Goal: Check status: Check status

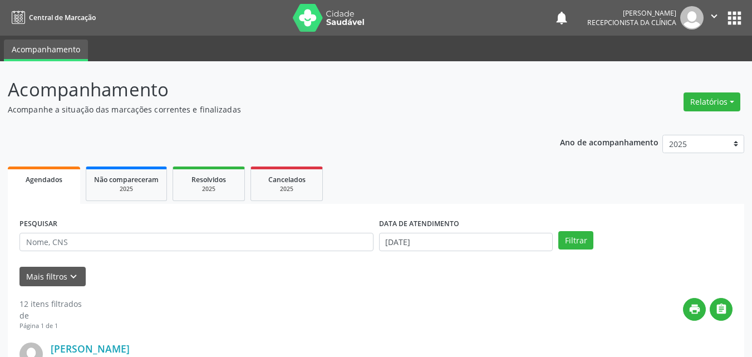
scroll to position [8, 0]
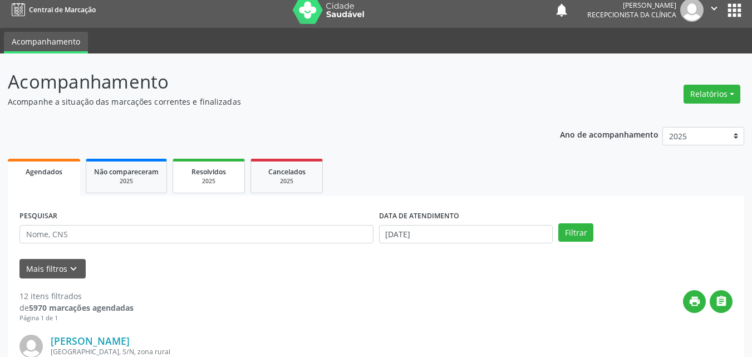
click at [202, 171] on span "Resolvidos" at bounding box center [209, 171] width 35 height 9
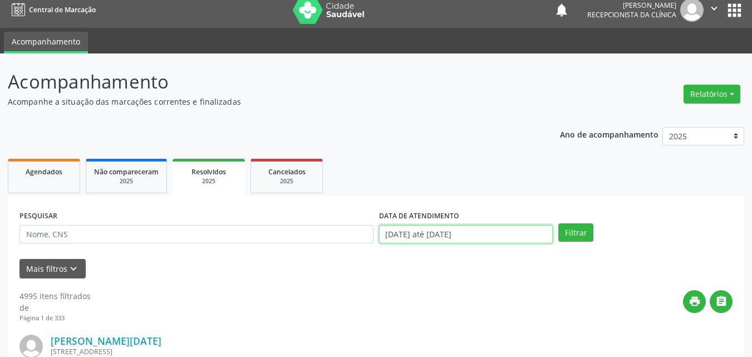
click at [500, 229] on input "[DATE] até [DATE]" at bounding box center [466, 234] width 174 height 19
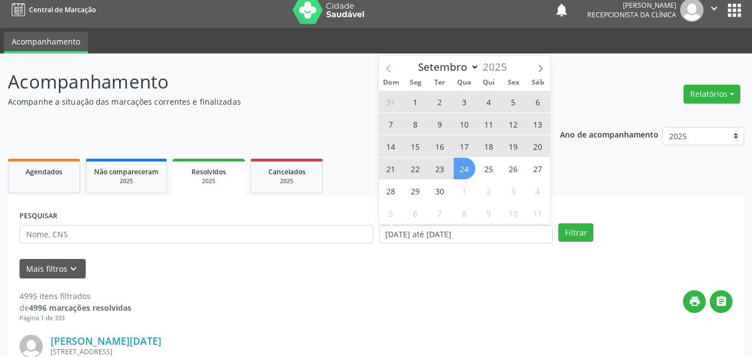
click at [390, 72] on icon at bounding box center [388, 68] width 4 height 7
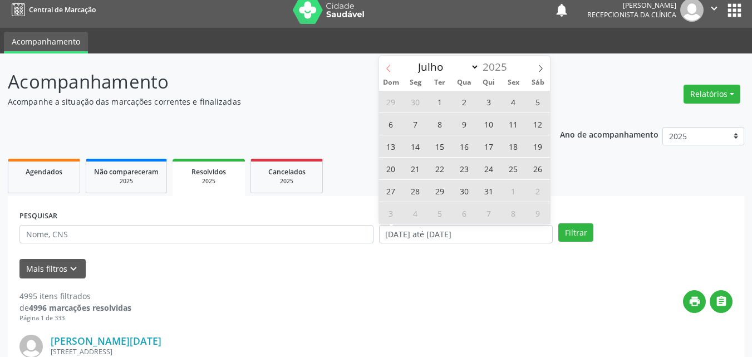
click at [390, 72] on icon at bounding box center [388, 68] width 4 height 7
select select "5"
click at [391, 102] on span "1" at bounding box center [391, 102] width 22 height 22
type input "[DATE]"
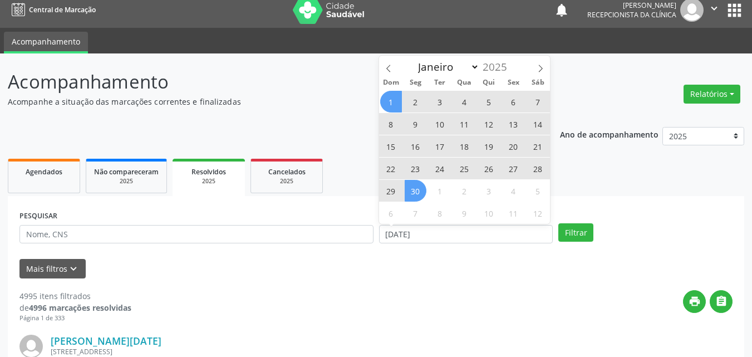
click at [415, 189] on span "30" at bounding box center [416, 191] width 22 height 22
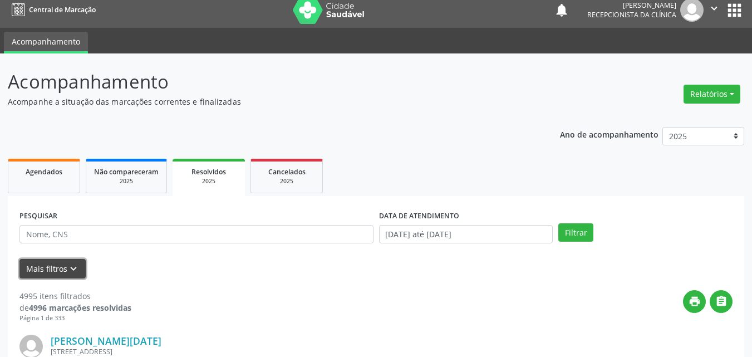
click at [57, 269] on button "Mais filtros keyboard_arrow_down" at bounding box center [52, 268] width 66 height 19
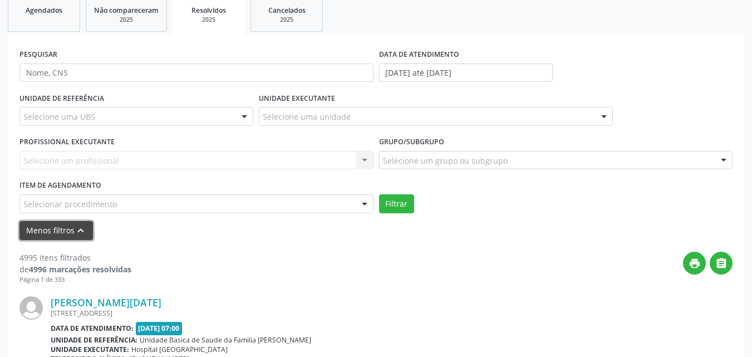
scroll to position [175, 0]
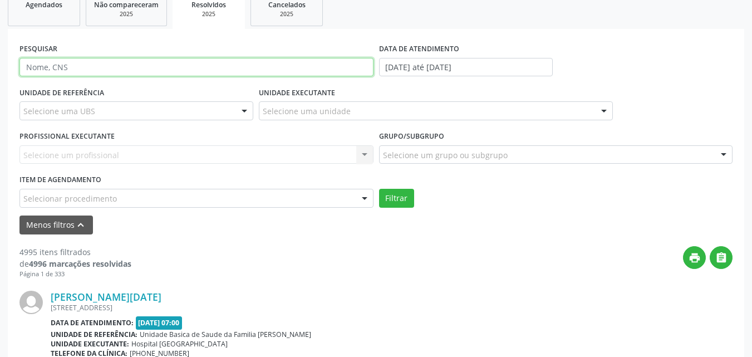
click at [146, 75] on input "text" at bounding box center [196, 67] width 354 height 19
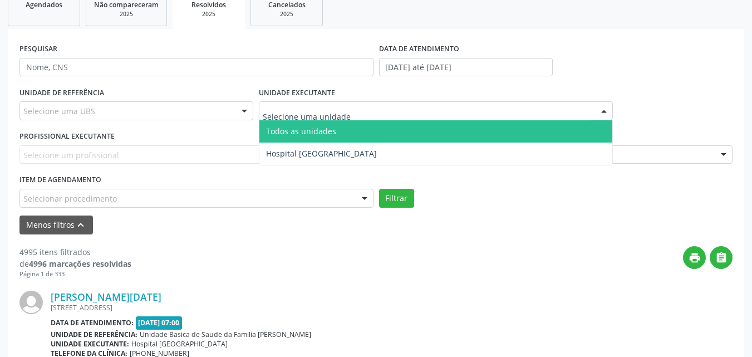
click at [318, 104] on div at bounding box center [436, 110] width 354 height 19
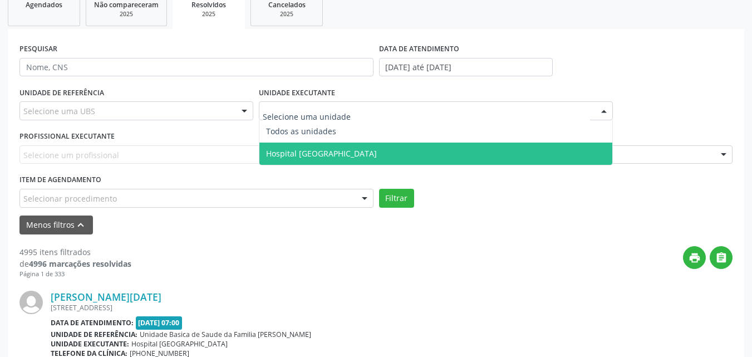
click at [317, 154] on span "Hospital [GEOGRAPHIC_DATA]" at bounding box center [321, 153] width 111 height 11
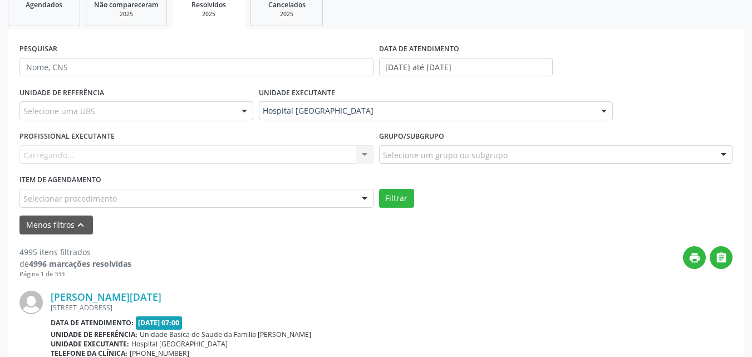
click at [144, 154] on div "Carregando... Nenhum resultado encontrado para: " " Não há nenhuma opção para s…" at bounding box center [196, 154] width 354 height 19
click at [144, 154] on div at bounding box center [196, 154] width 354 height 19
click at [299, 154] on input "text" at bounding box center [186, 160] width 327 height 22
type input "03"
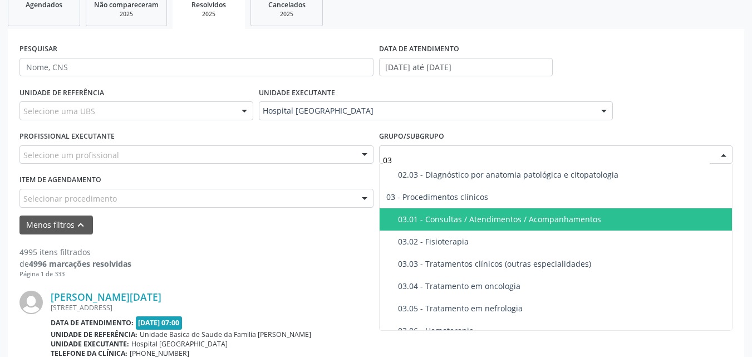
click at [524, 222] on div "03.01 - Consultas / Atendimentos / Acompanhamentos" at bounding box center [564, 219] width 332 height 9
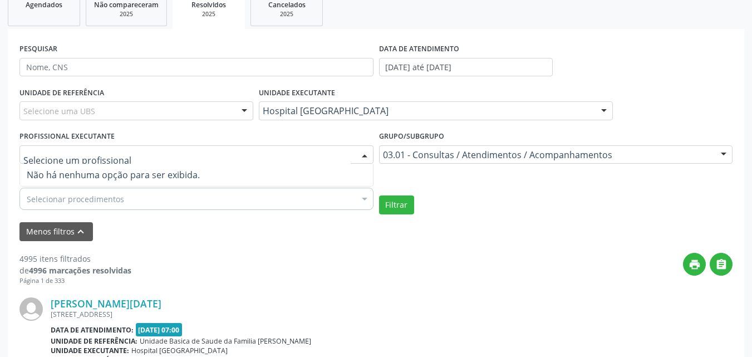
click at [260, 159] on div at bounding box center [196, 154] width 354 height 19
click at [367, 156] on div at bounding box center [364, 155] width 17 height 19
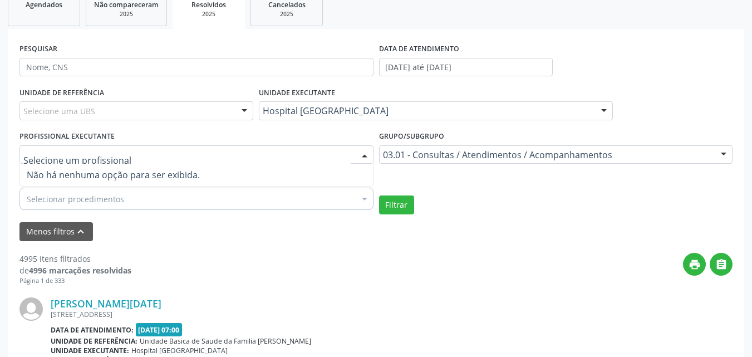
click at [367, 156] on div at bounding box center [364, 155] width 17 height 19
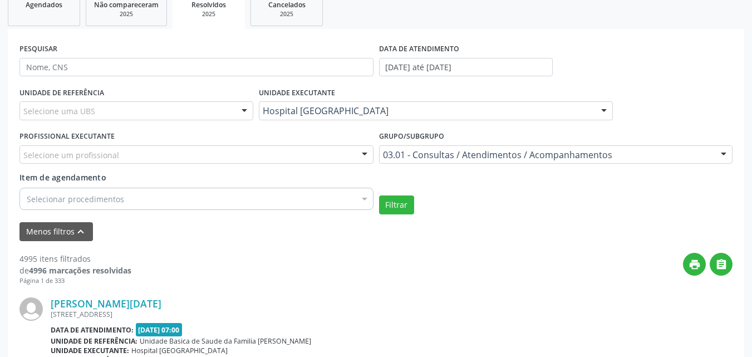
click at [366, 156] on div at bounding box center [364, 155] width 17 height 19
click at [364, 158] on div at bounding box center [364, 155] width 17 height 19
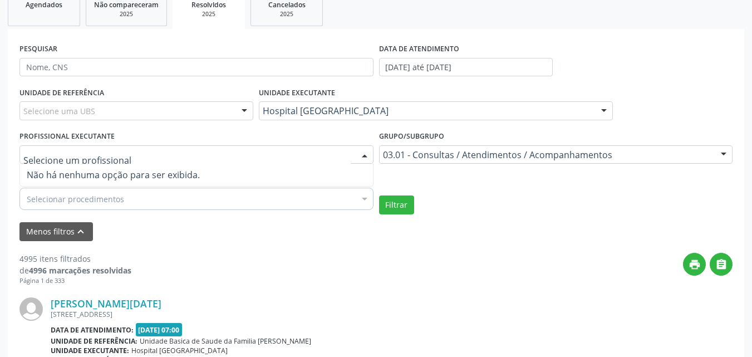
click at [364, 158] on div at bounding box center [364, 155] width 17 height 19
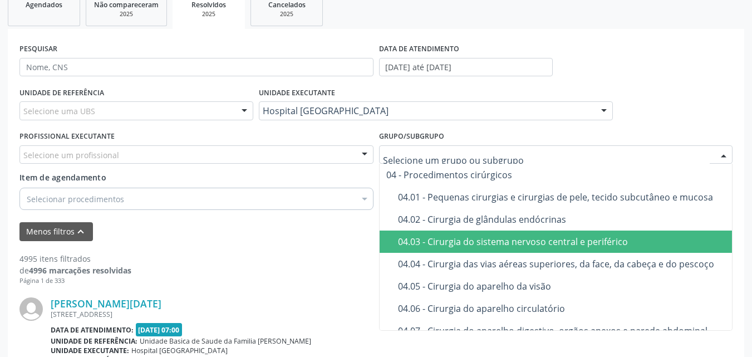
scroll to position [724, 0]
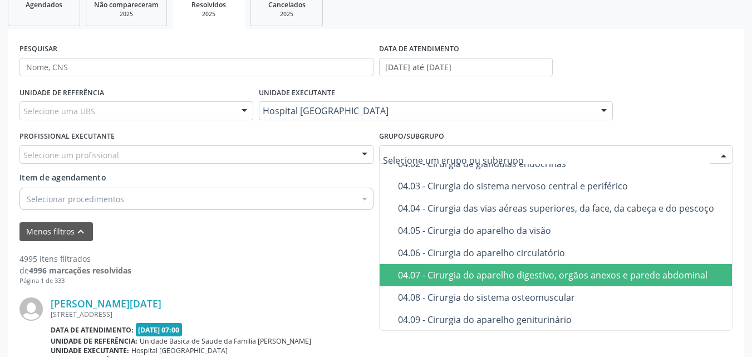
click at [286, 261] on div "print " at bounding box center [431, 269] width 601 height 33
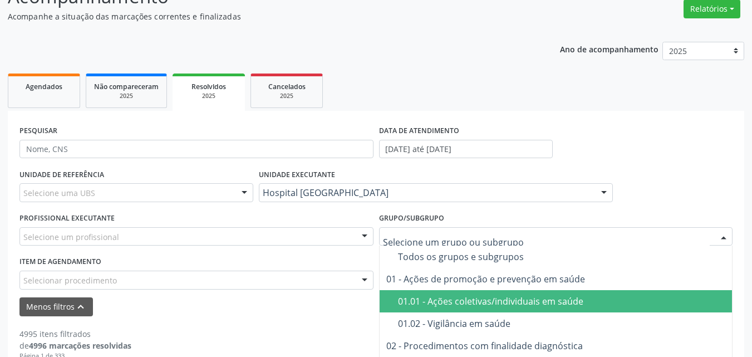
scroll to position [278, 0]
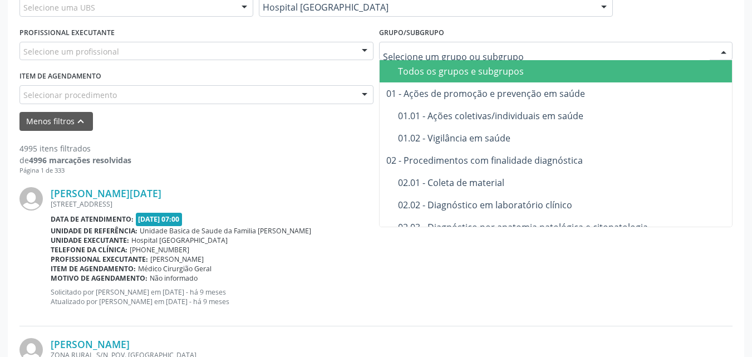
click at [488, 73] on div "Todos os grupos e subgrupos" at bounding box center [586, 71] width 376 height 9
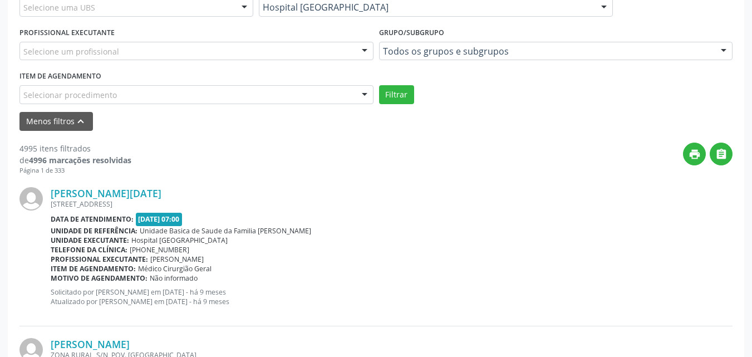
click at [366, 50] on div at bounding box center [364, 51] width 17 height 19
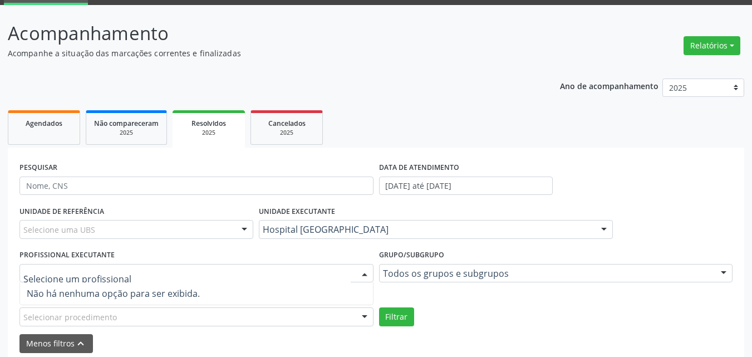
scroll to position [56, 0]
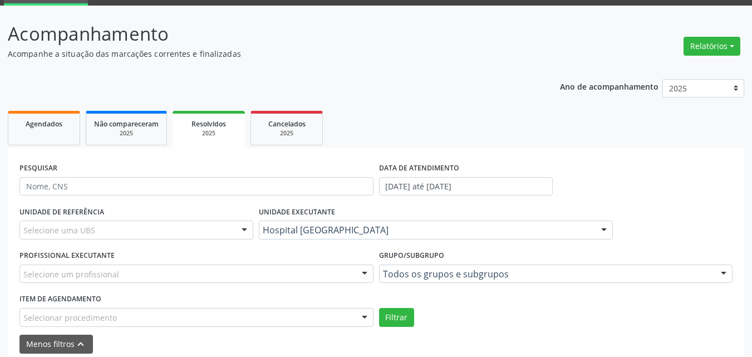
click at [205, 125] on span "Resolvidos" at bounding box center [209, 123] width 35 height 9
